Goal: Transaction & Acquisition: Obtain resource

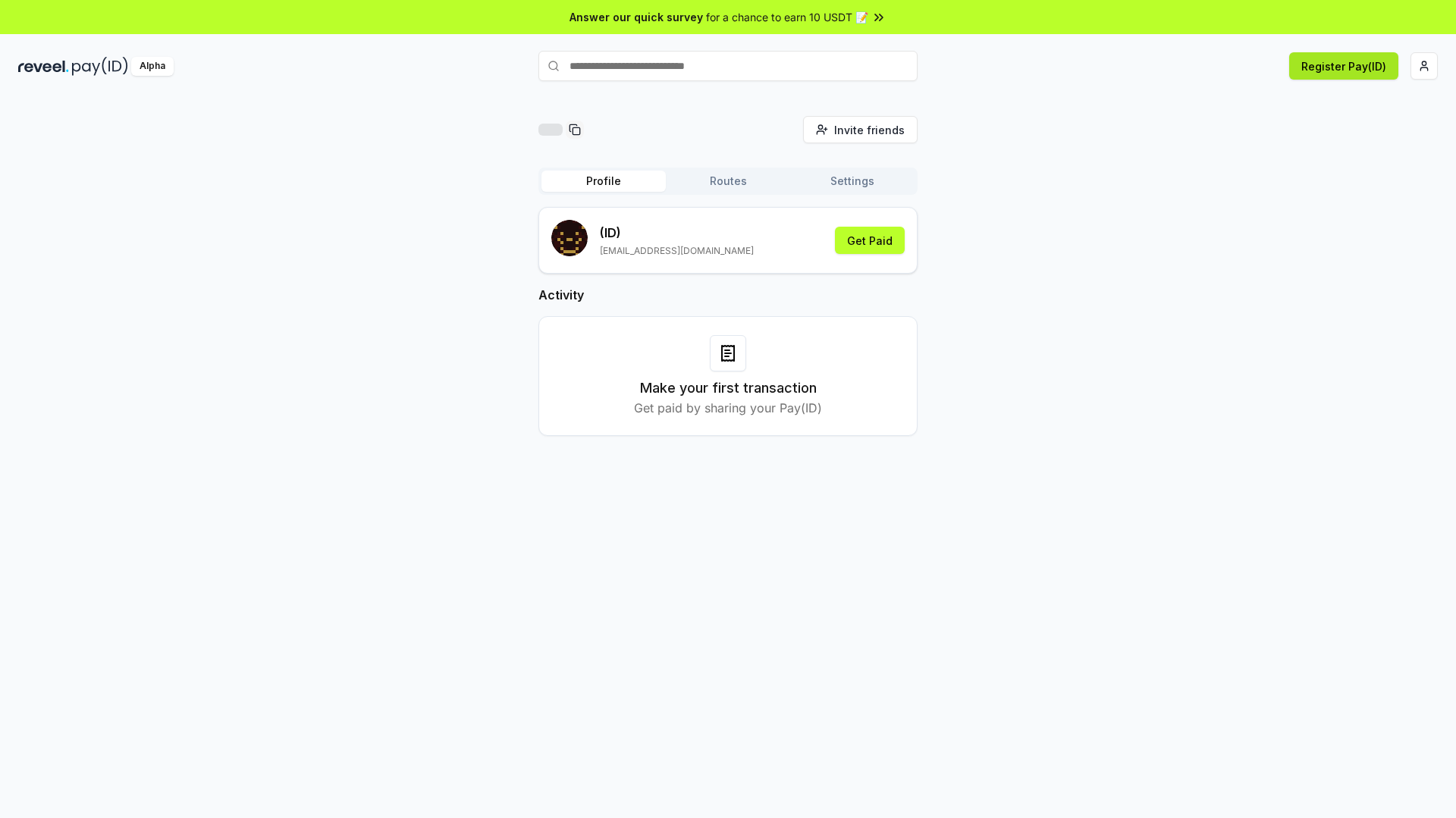
click at [1338, 65] on button "Register Pay(ID)" at bounding box center [1344, 67] width 109 height 28
click at [1407, 70] on div "Register Pay(ID) Connect your wallet to Register a Pay(ID)" at bounding box center [1201, 67] width 473 height 28
click at [1423, 69] on html "Answer our quick survey for a chance to earn 10 USDT 📝 Alpha Register Pay(ID) C…" at bounding box center [728, 409] width 1456 height 818
click at [724, 185] on html "Answer our quick survey for a chance to earn 10 USDT 📝 Alpha Register Pay(ID) I…" at bounding box center [728, 409] width 1456 height 818
click at [720, 184] on button "Routes" at bounding box center [728, 181] width 124 height 21
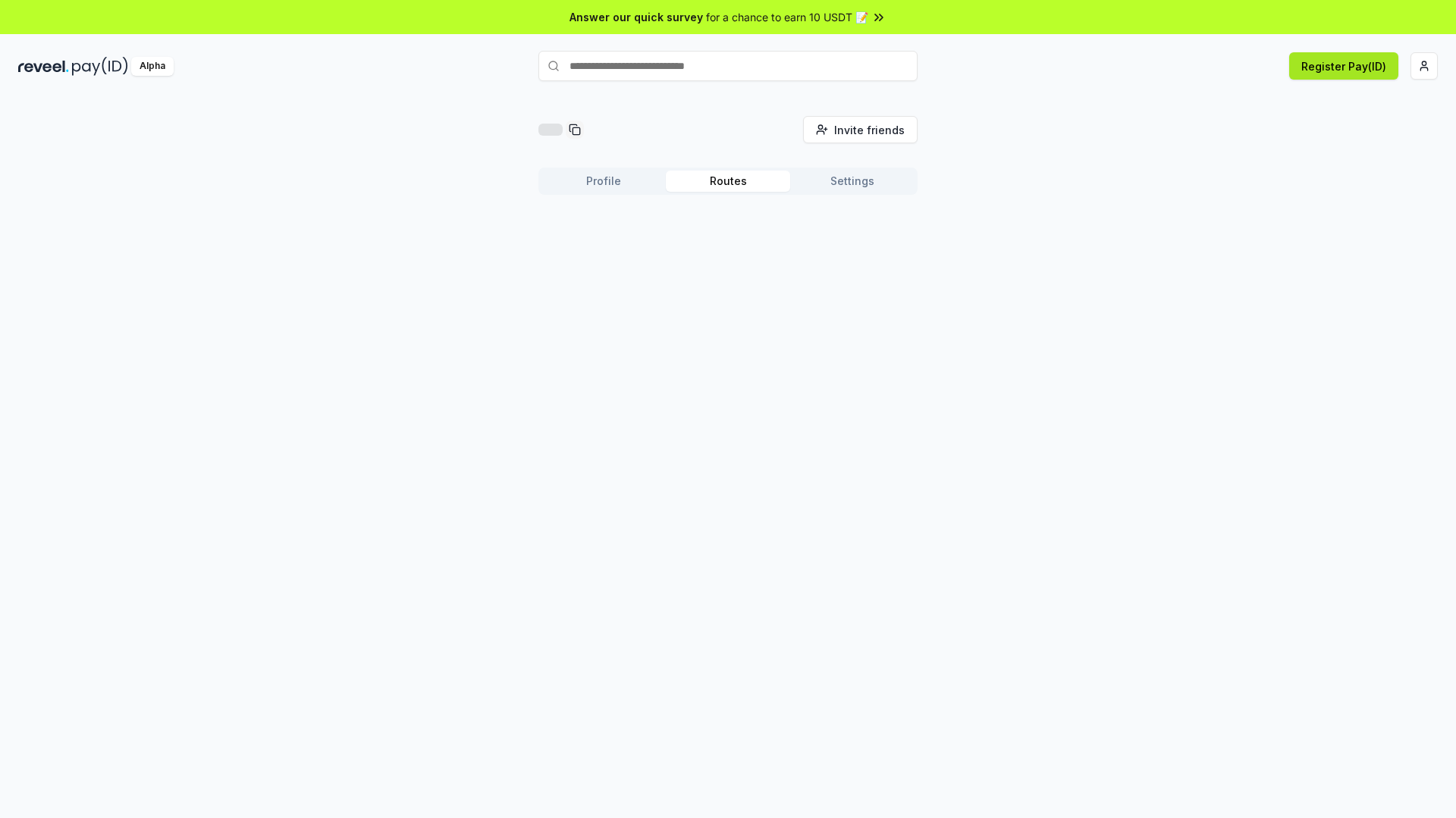
click at [1367, 63] on button "Register Pay(ID)" at bounding box center [1344, 67] width 109 height 28
click at [1419, 68] on html "Answer our quick survey for a chance to earn 10 USDT 📝 Alpha Register Pay(ID) I…" at bounding box center [728, 409] width 1456 height 818
click at [1299, 157] on div "Connect Wallet" at bounding box center [1353, 146] width 169 height 25
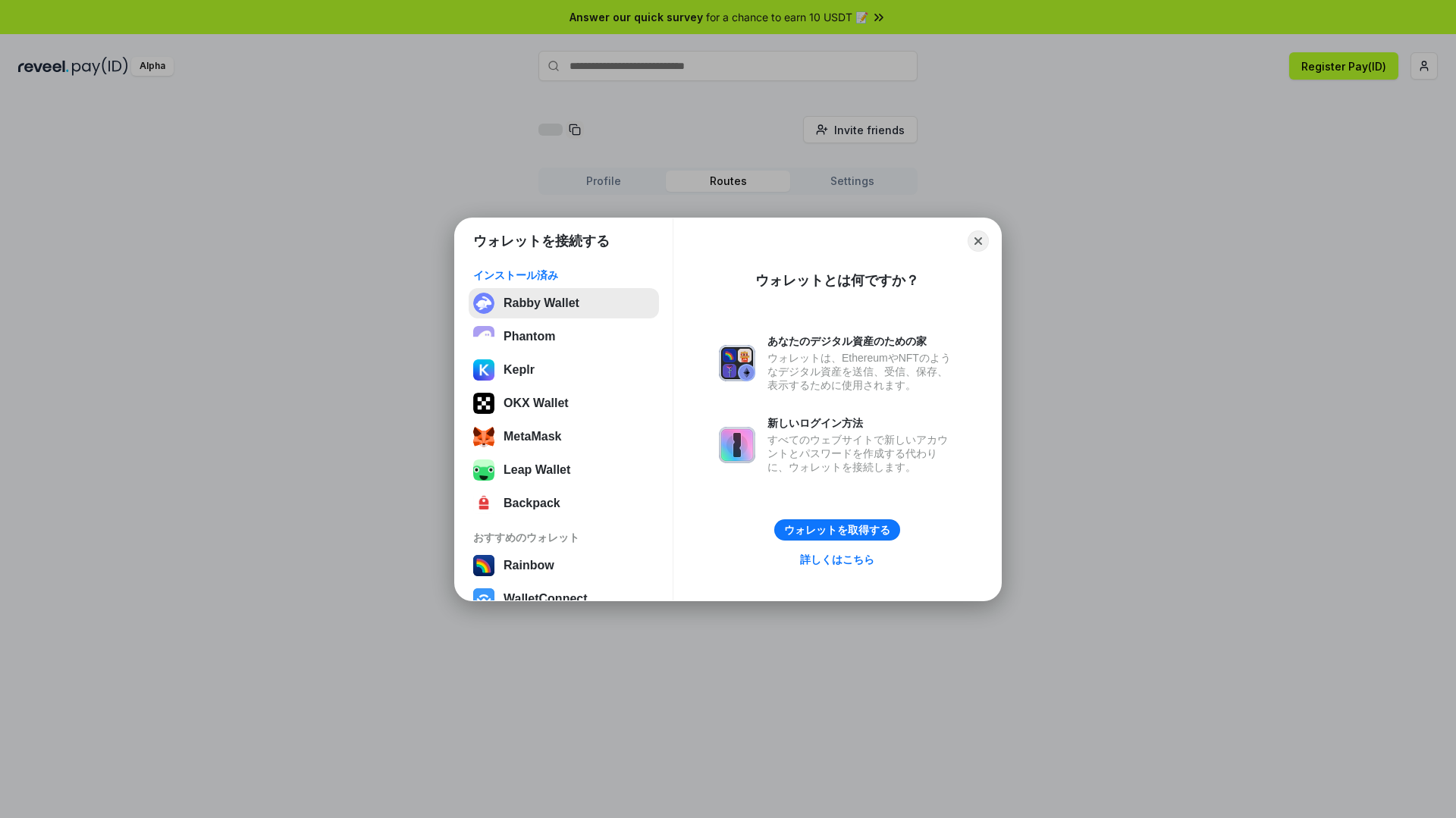
click at [557, 304] on button "Rabby Wallet" at bounding box center [564, 303] width 191 height 31
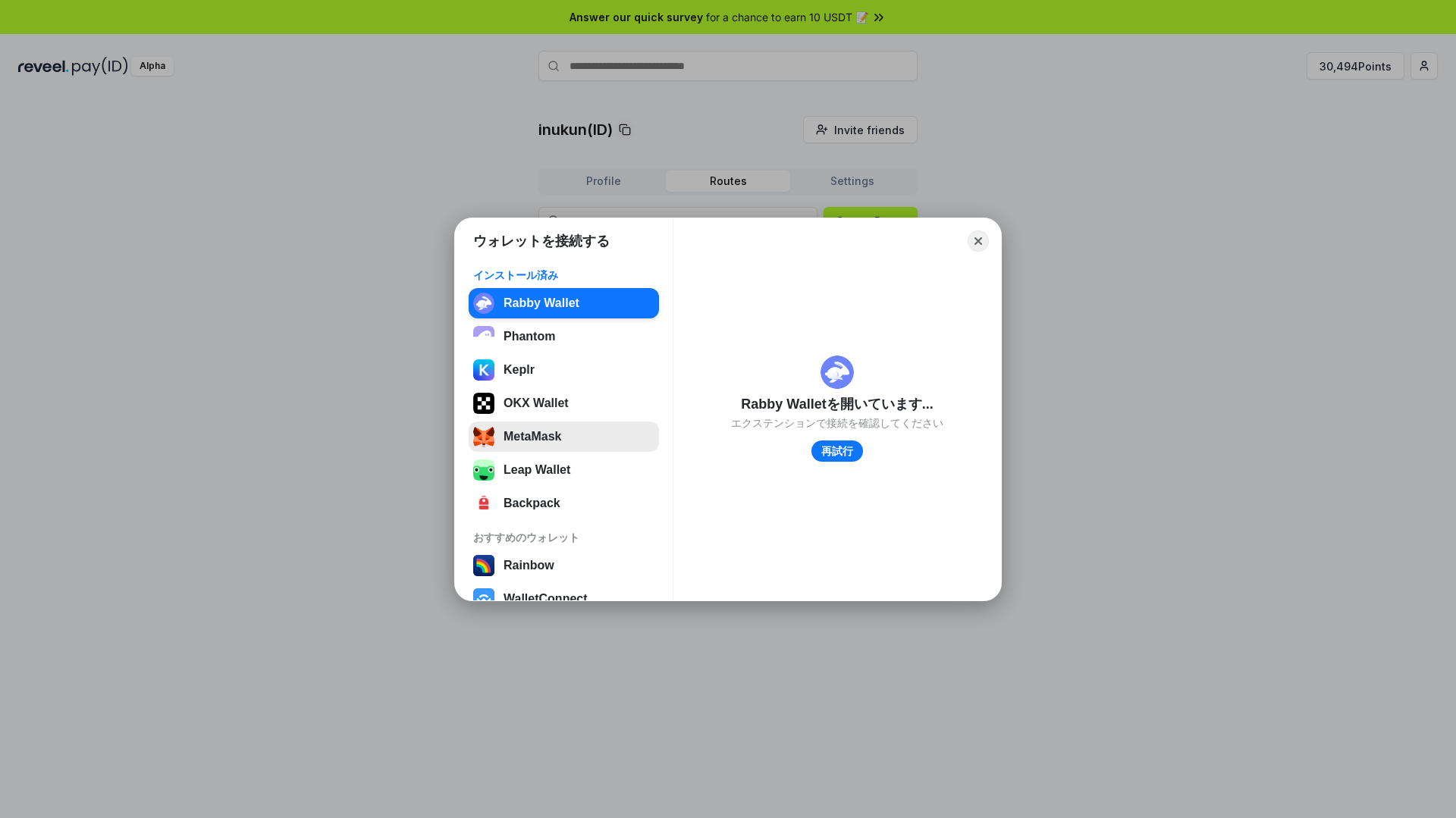
click at [559, 445] on button "MetaMask" at bounding box center [564, 437] width 191 height 31
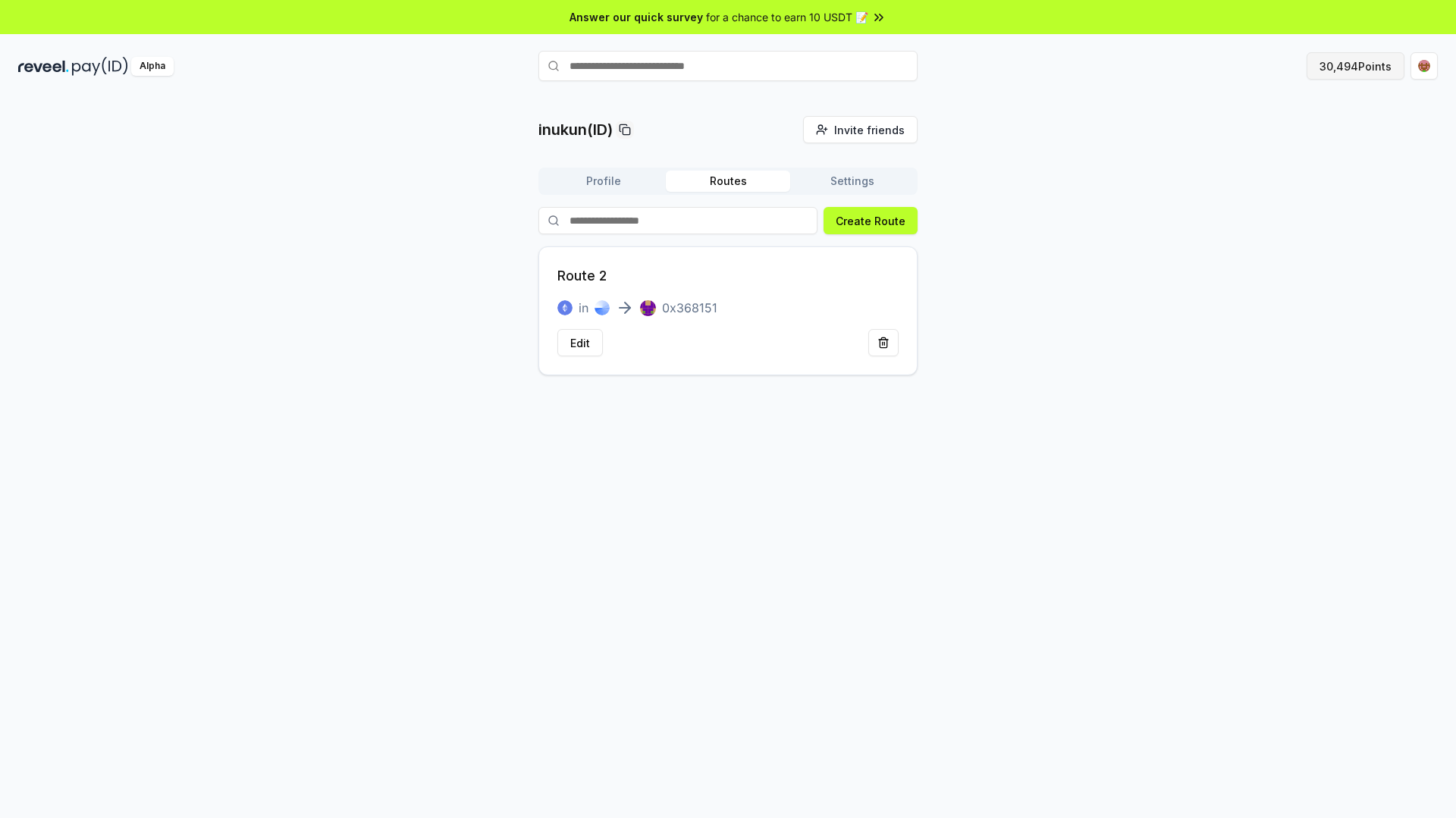
click at [1357, 71] on button "30,494 Points" at bounding box center [1355, 67] width 98 height 28
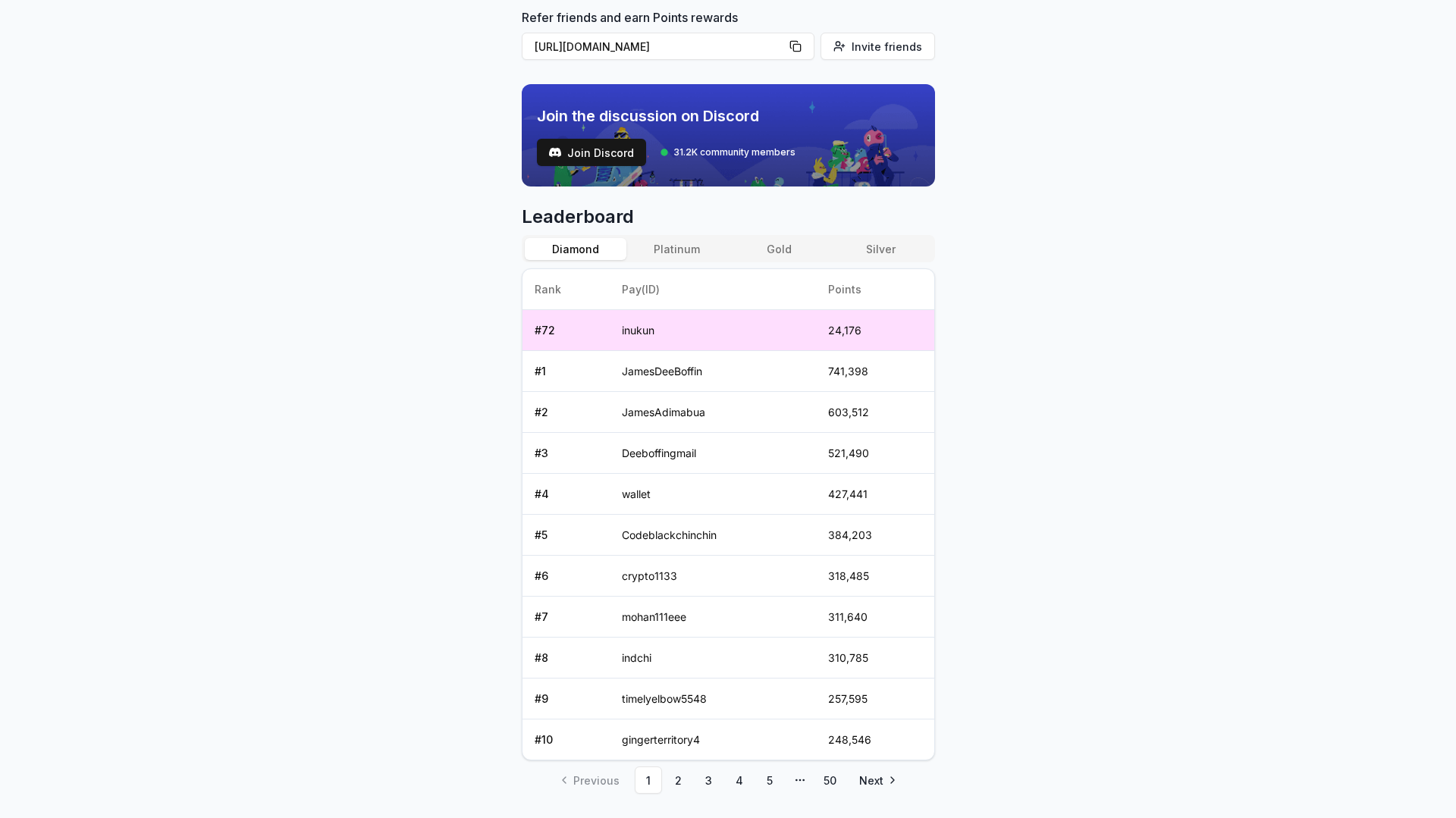
click at [672, 242] on button "Platinum" at bounding box center [677, 249] width 101 height 22
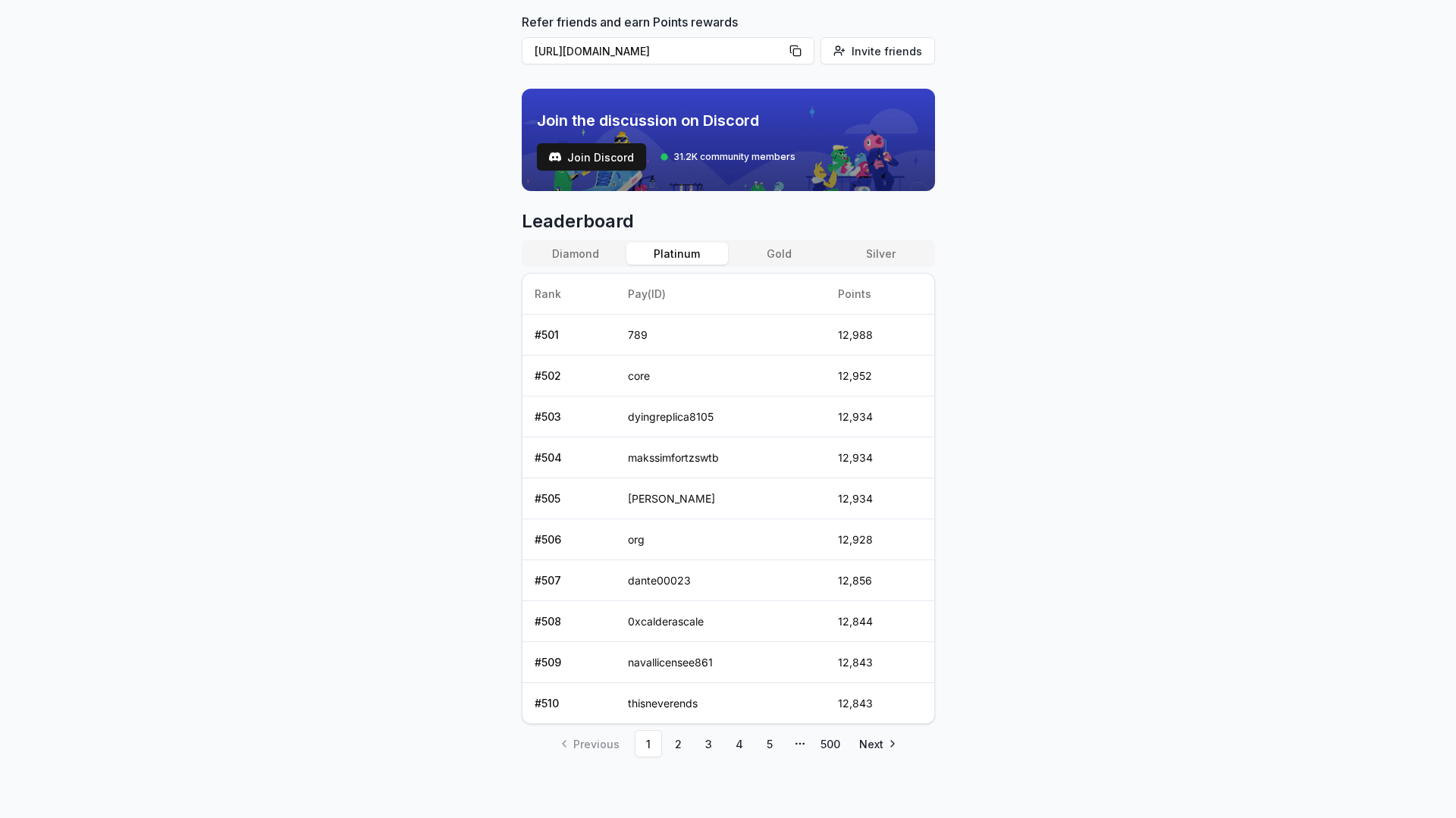
scroll to position [451, 0]
drag, startPoint x: 780, startPoint y: 251, endPoint x: 835, endPoint y: 257, distance: 55.3
click at [782, 251] on button "Gold" at bounding box center [778, 253] width 101 height 22
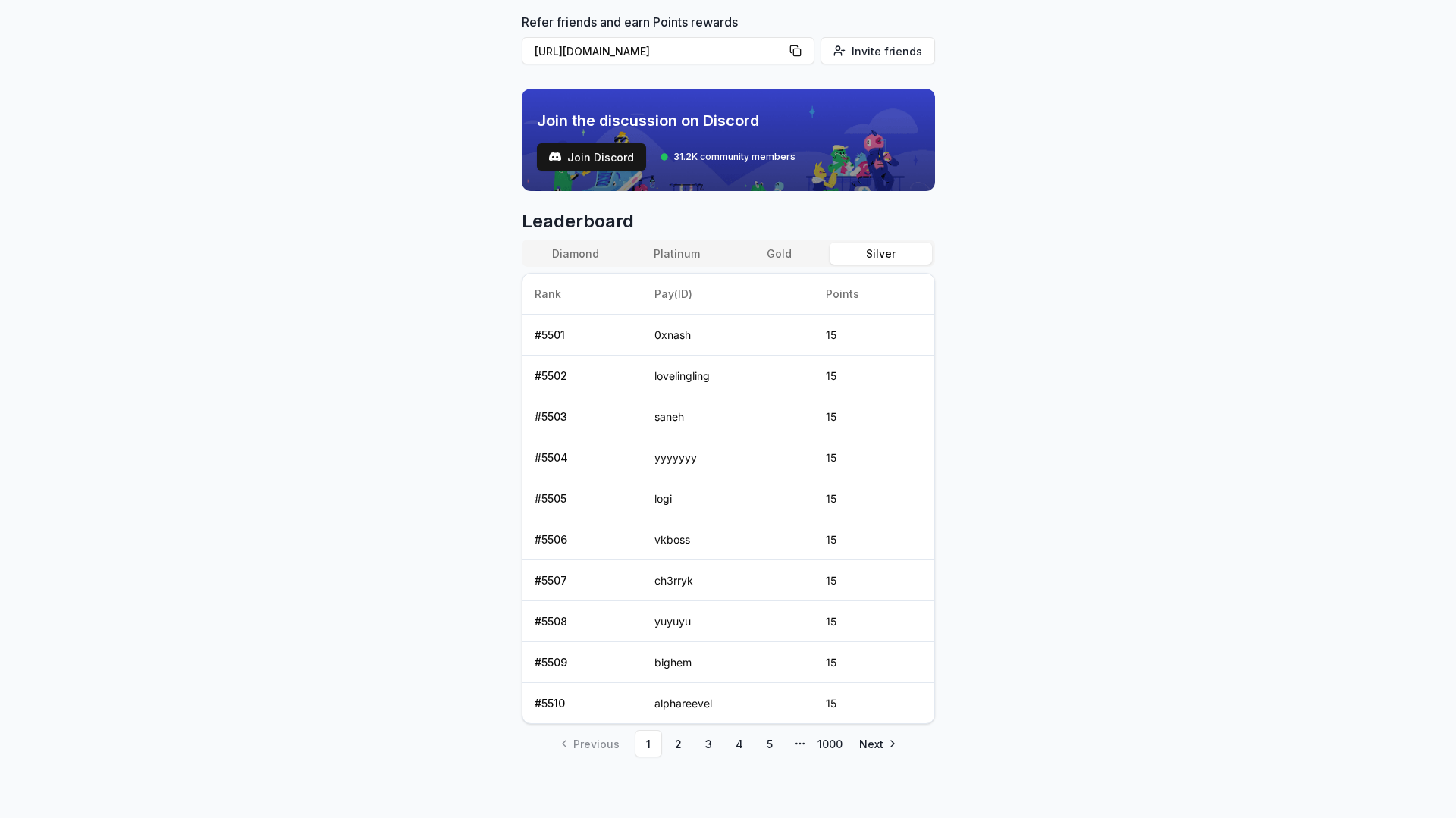
click at [884, 259] on button "Silver" at bounding box center [880, 253] width 101 height 22
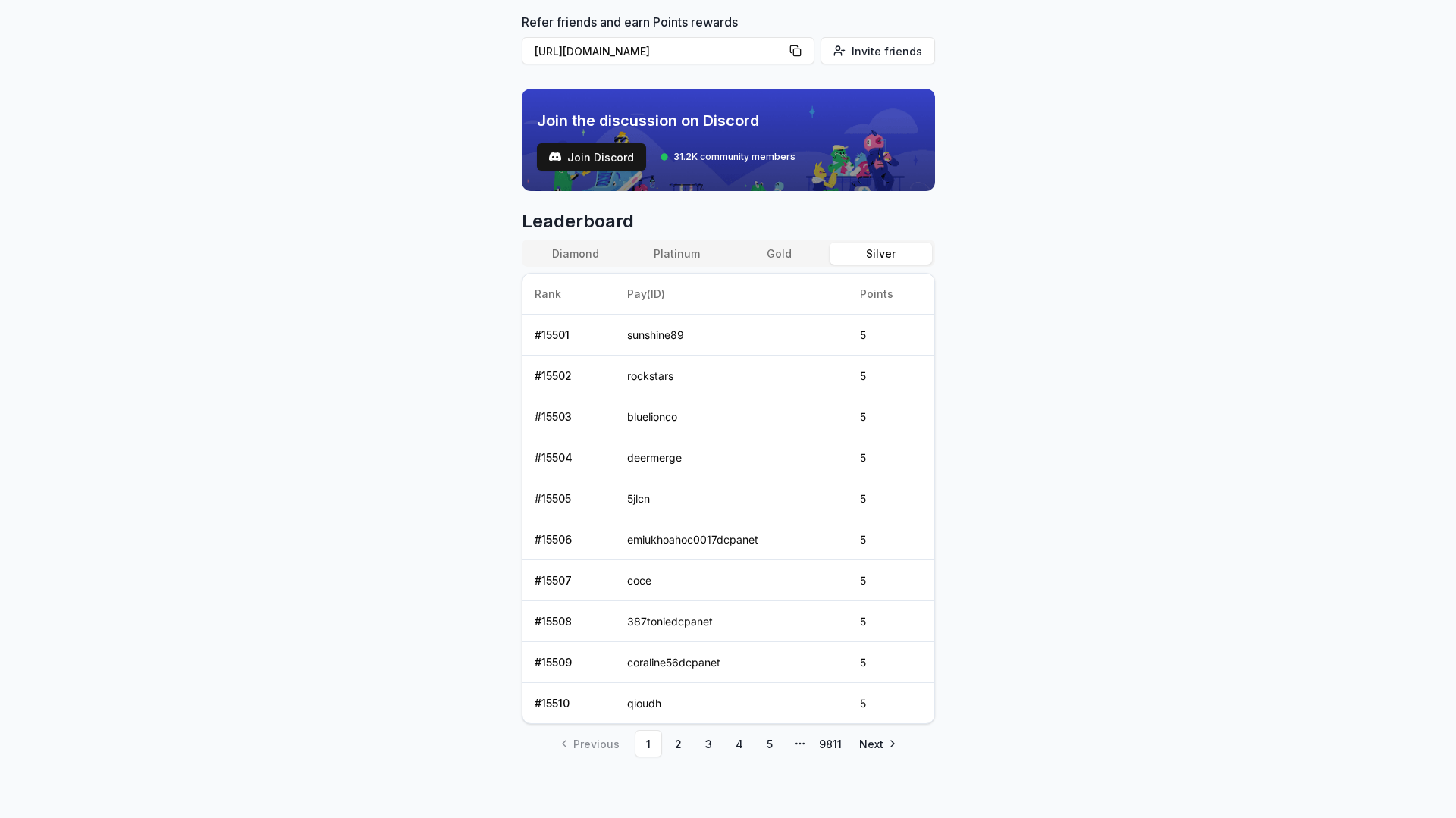
click at [569, 257] on button "Diamond" at bounding box center [576, 253] width 101 height 22
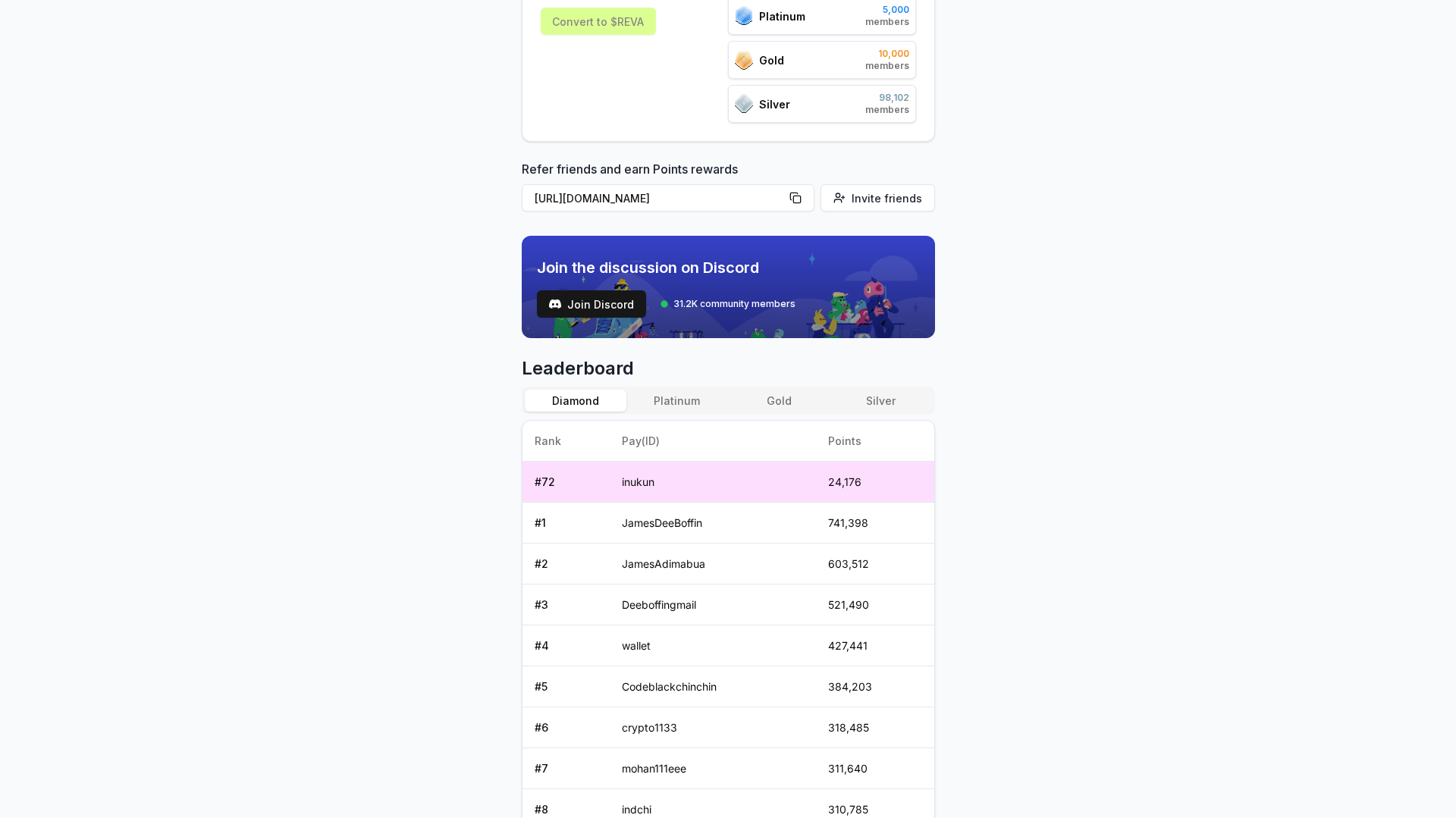
scroll to position [75, 0]
